Goal: Task Accomplishment & Management: Manage account settings

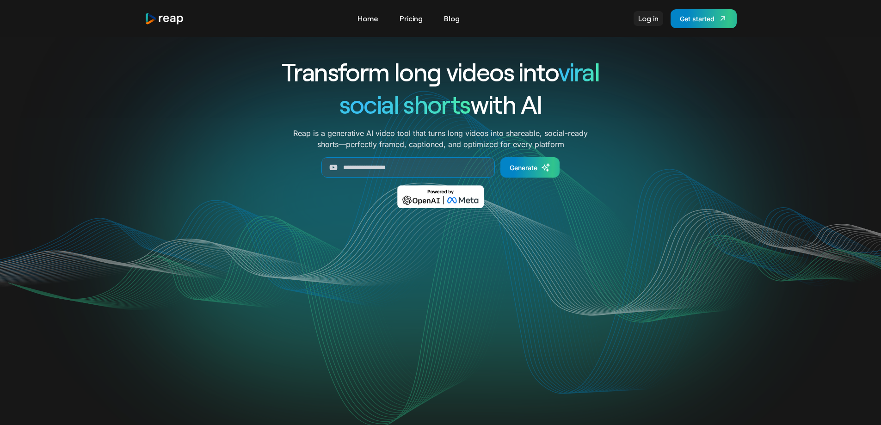
click at [648, 15] on link "Log in" at bounding box center [649, 18] width 30 height 15
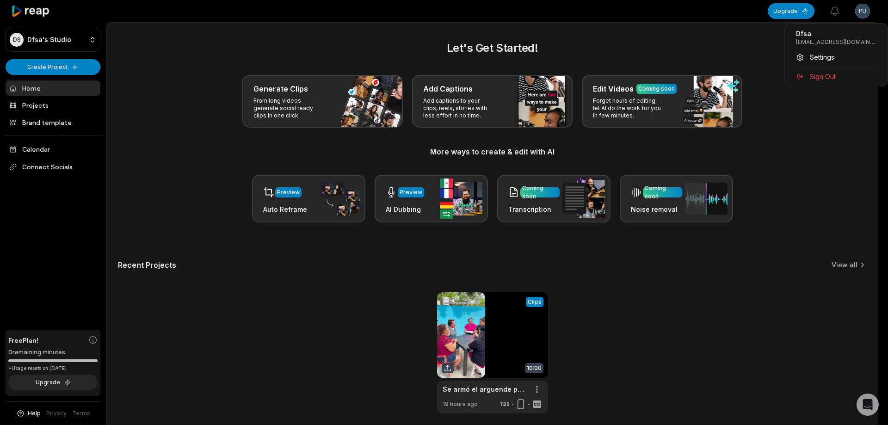
click at [858, 8] on html "DS Dfsa's Studio Create Project Home Projects Brand template Calendar Connect S…" at bounding box center [444, 212] width 888 height 425
click at [835, 83] on div "Sign Out" at bounding box center [836, 76] width 95 height 15
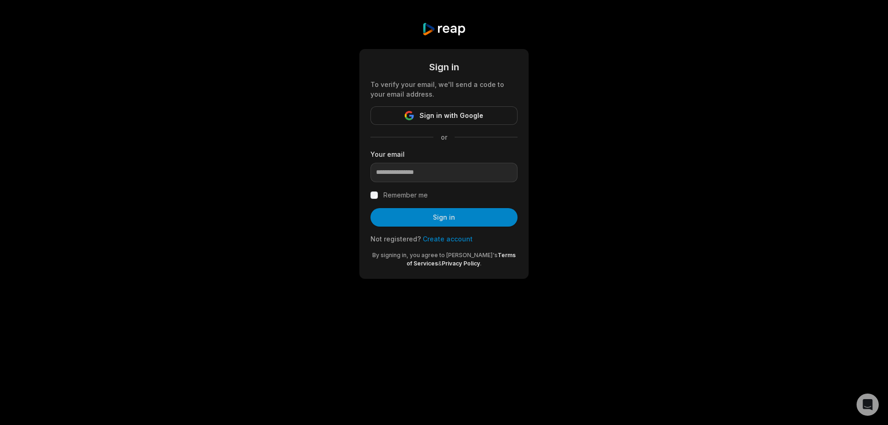
click at [450, 237] on link "Create account" at bounding box center [448, 239] width 50 height 8
